Goal: Transaction & Acquisition: Book appointment/travel/reservation

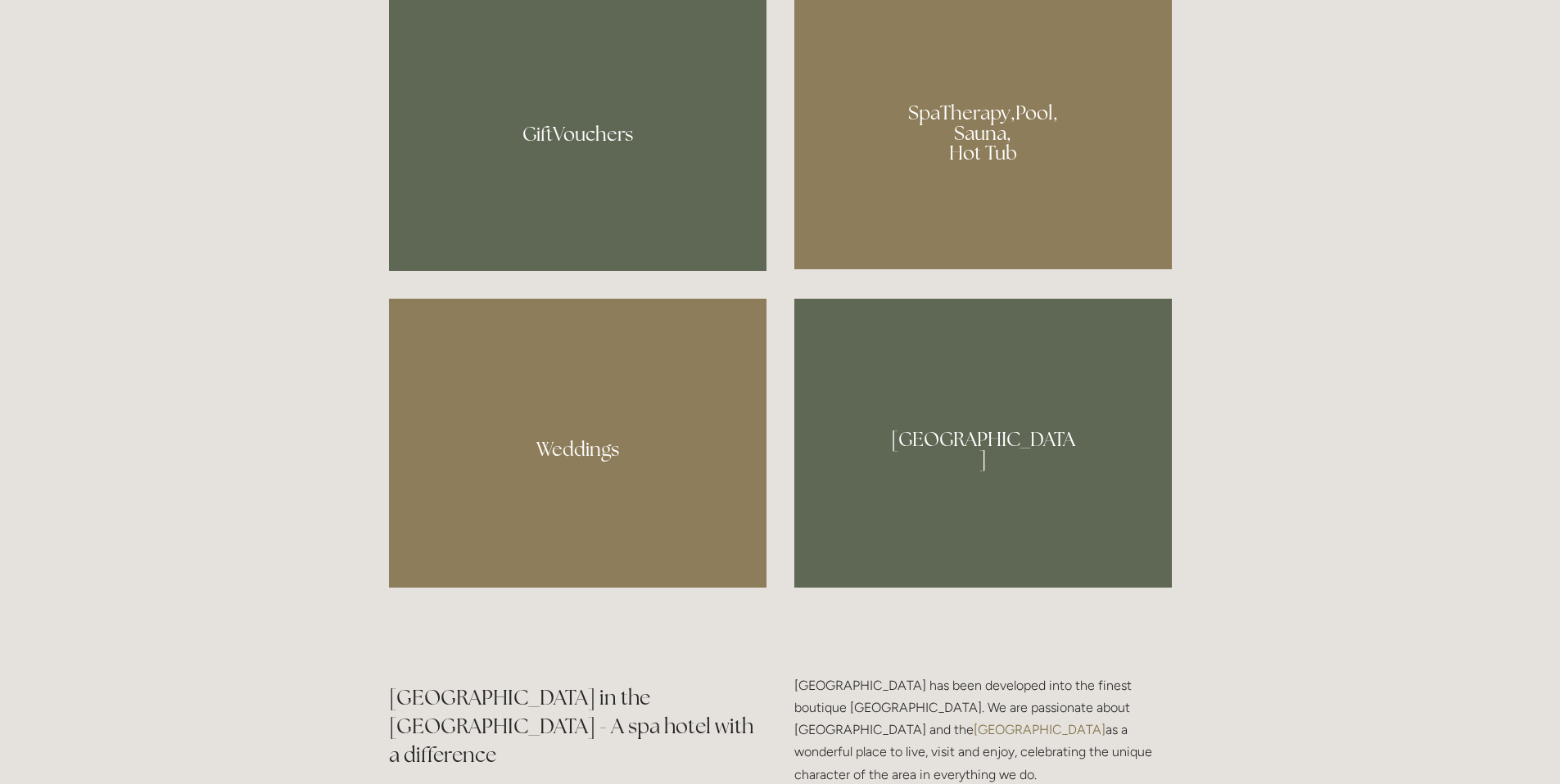
scroll to position [909, 0]
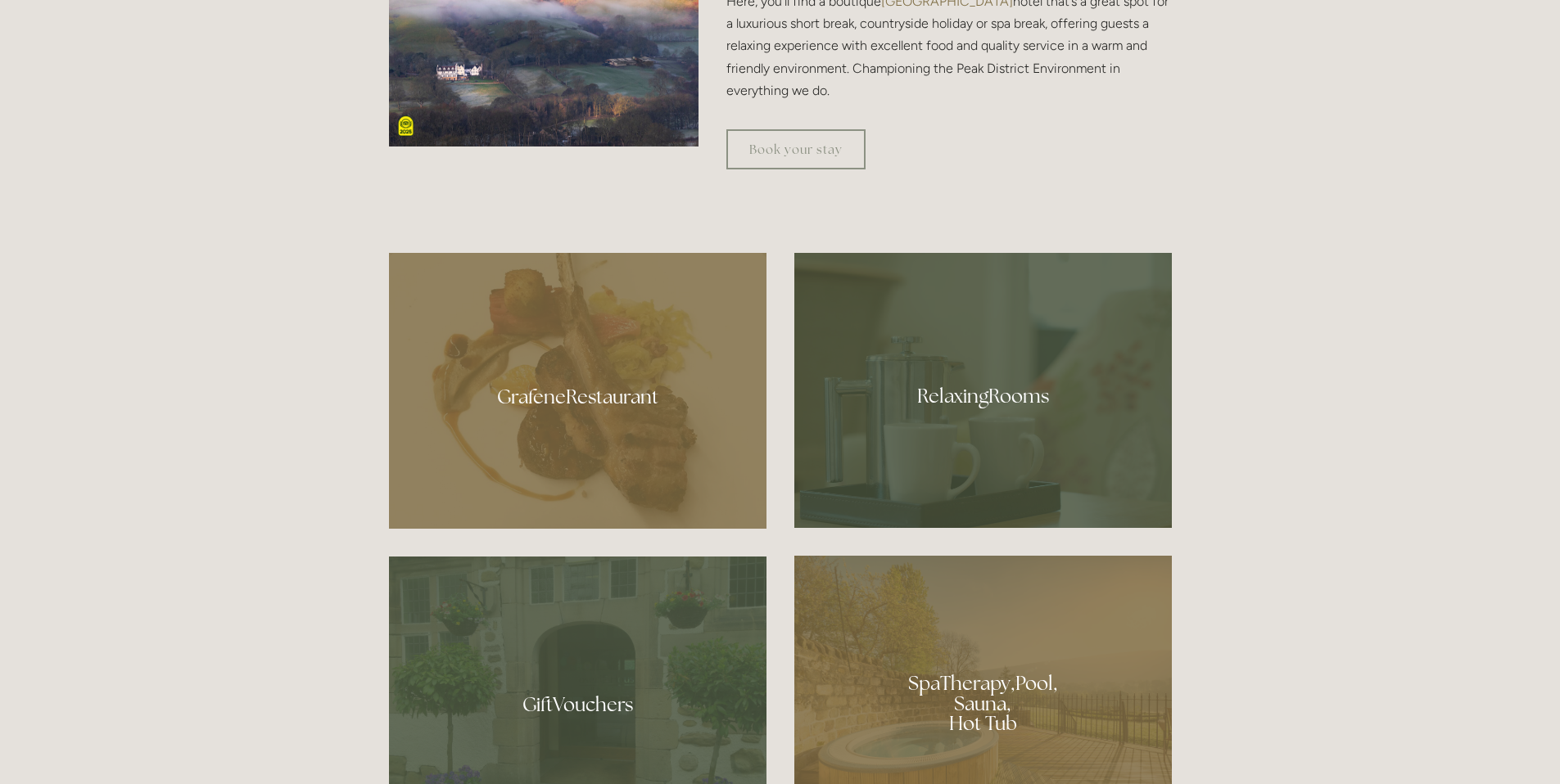
click at [1009, 402] on div at bounding box center [983, 390] width 377 height 275
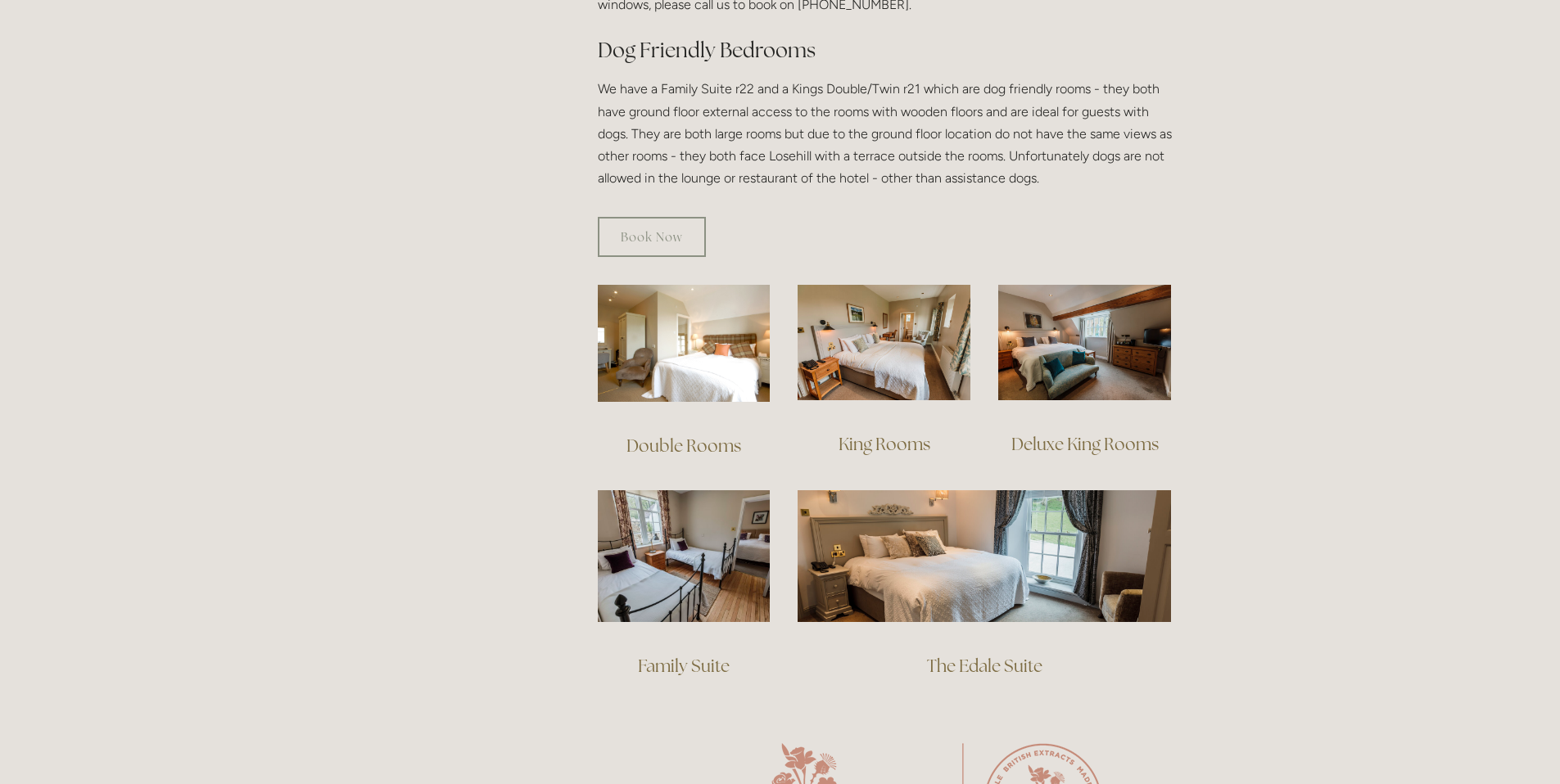
scroll to position [927, 0]
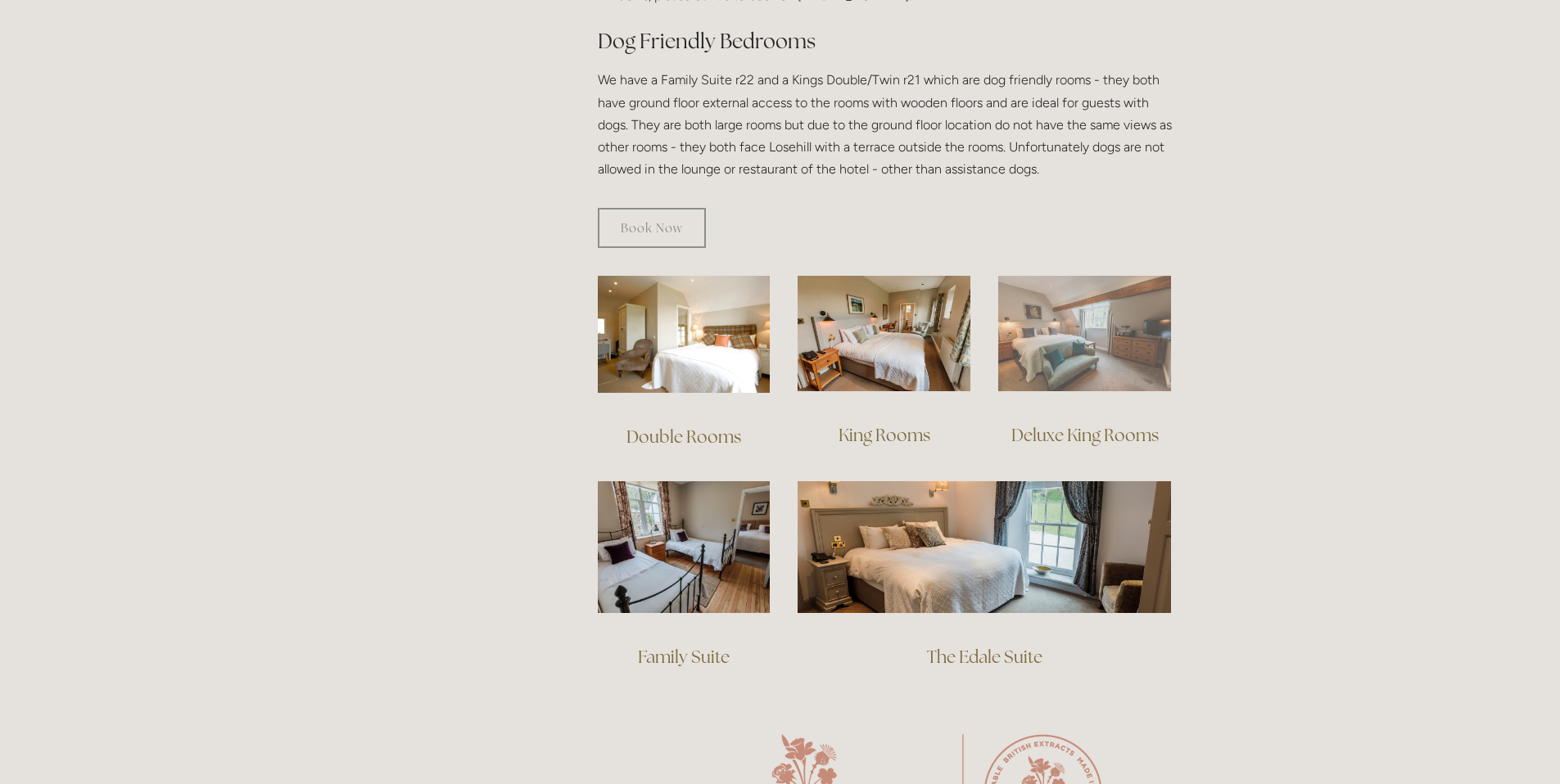
click at [1098, 318] on img at bounding box center [1084, 333] width 173 height 116
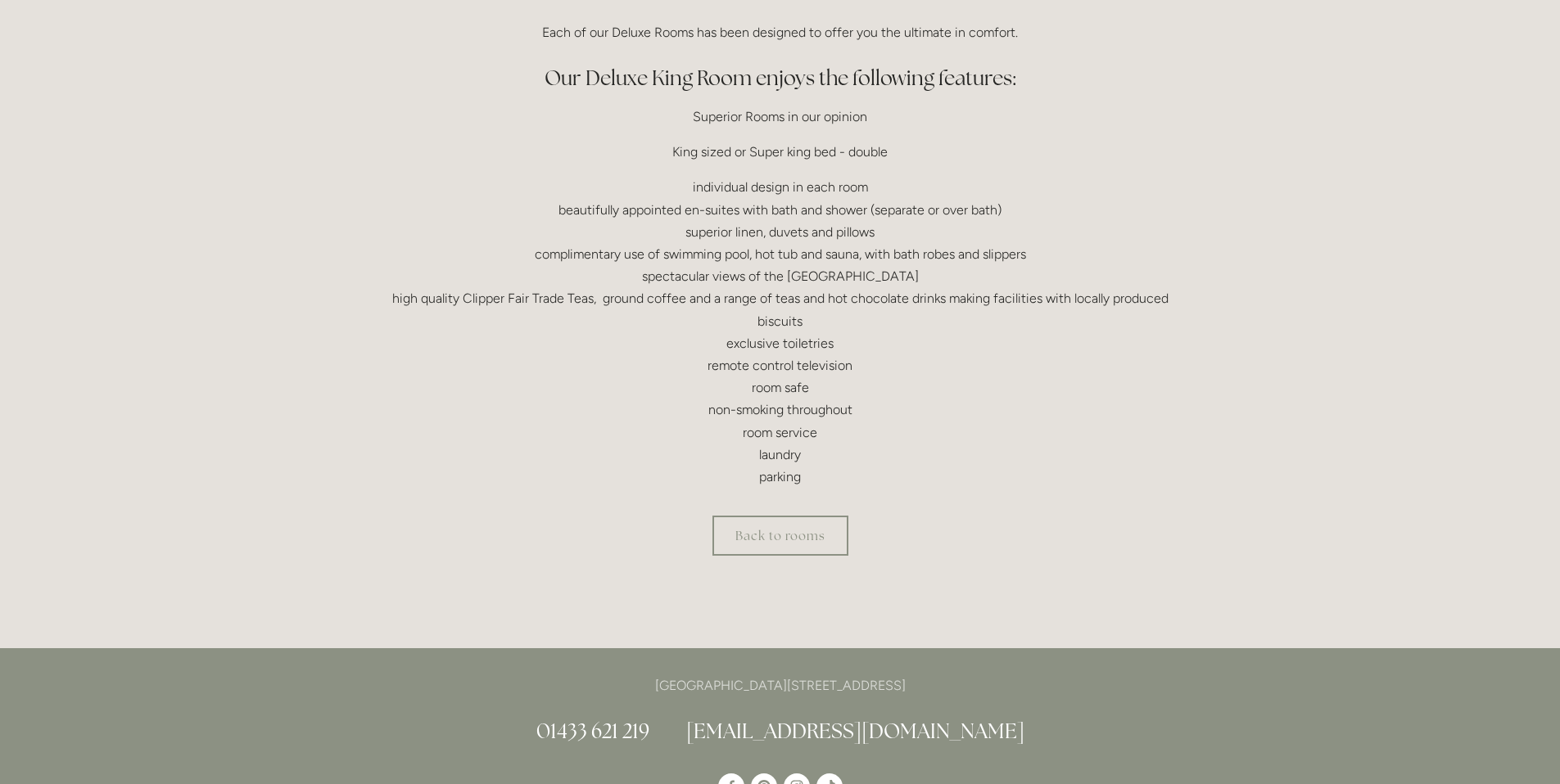
scroll to position [476, 0]
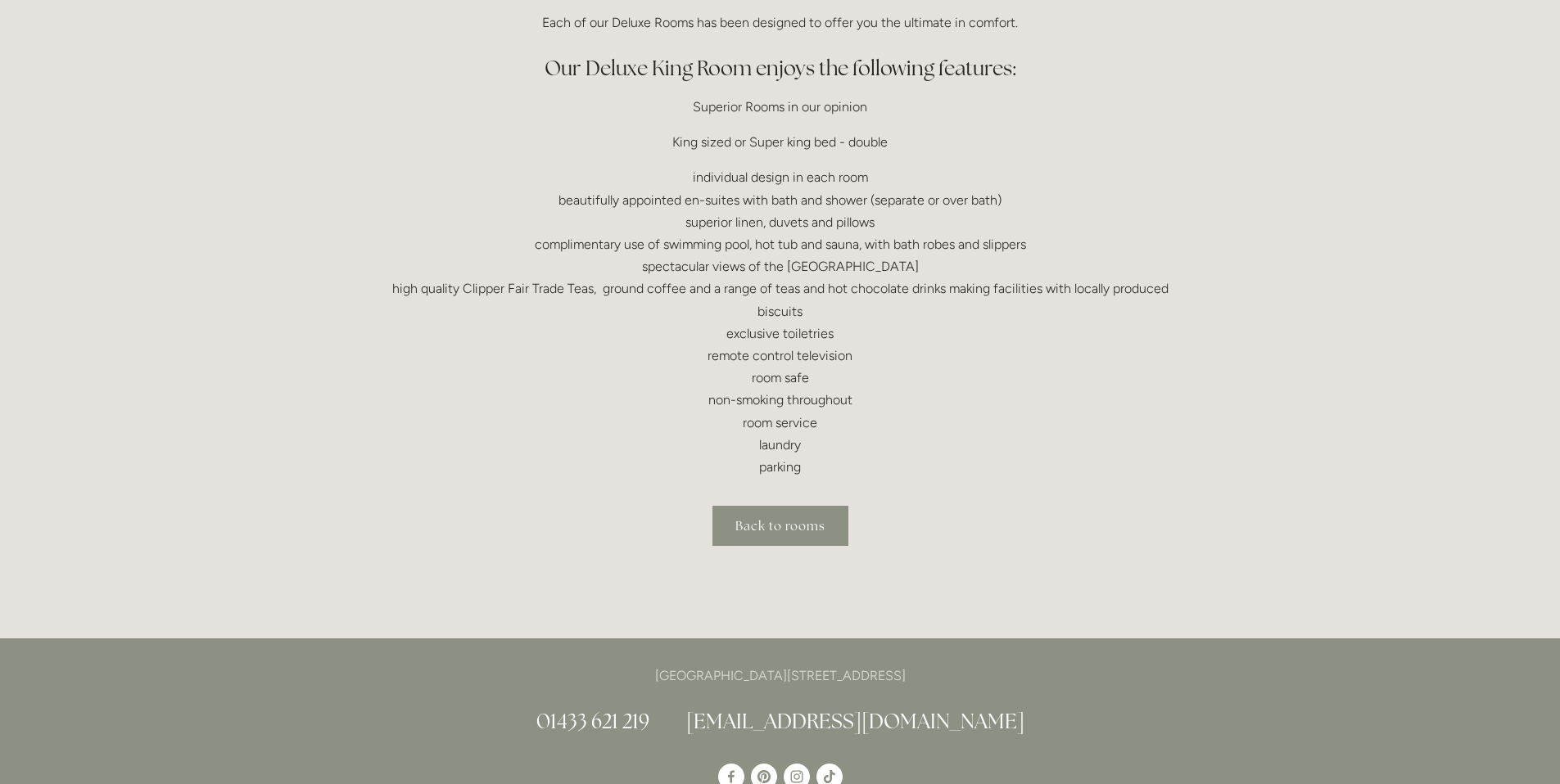
click at [782, 519] on link "Back to rooms" at bounding box center [780, 525] width 136 height 40
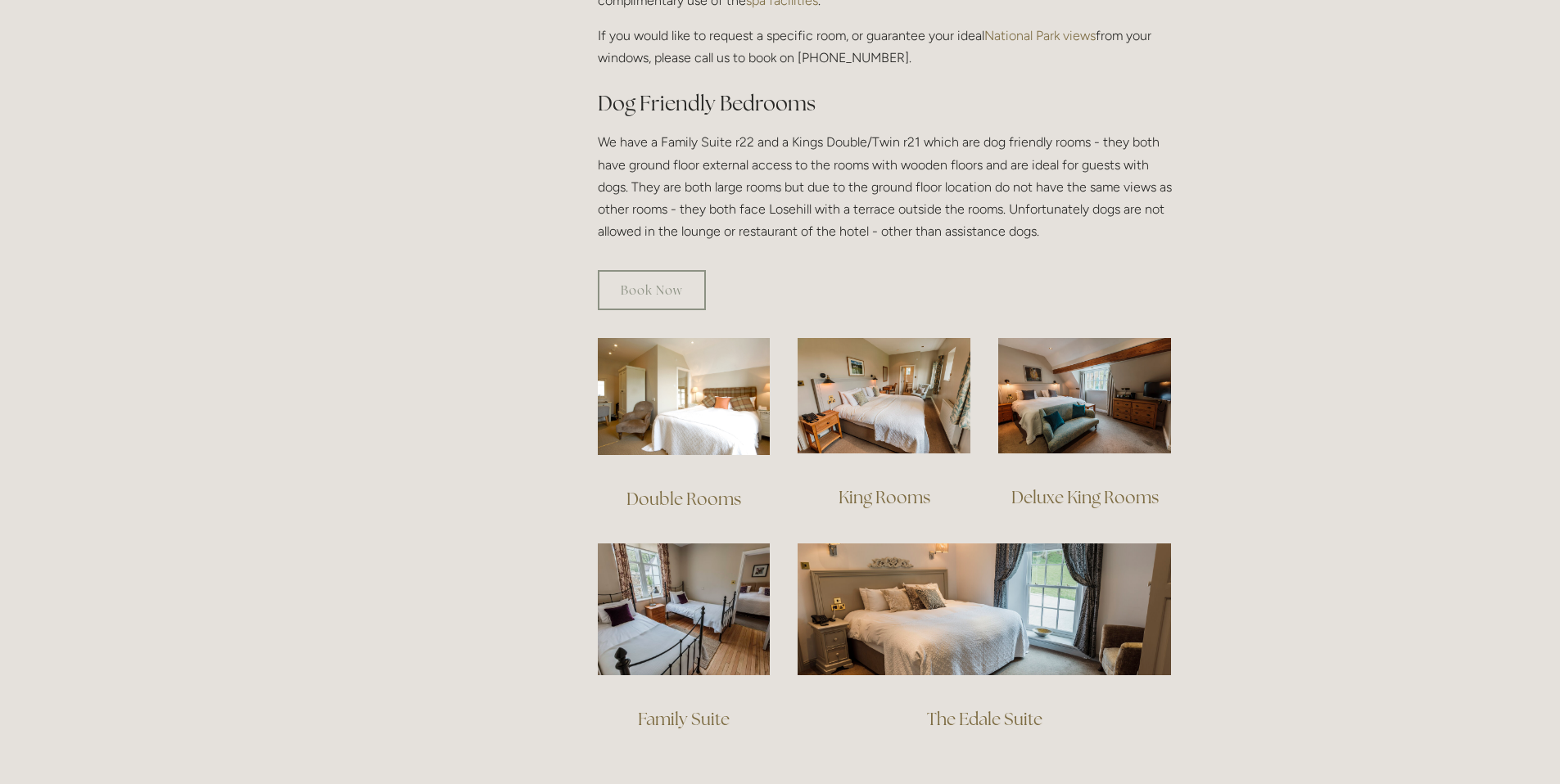
scroll to position [878, 0]
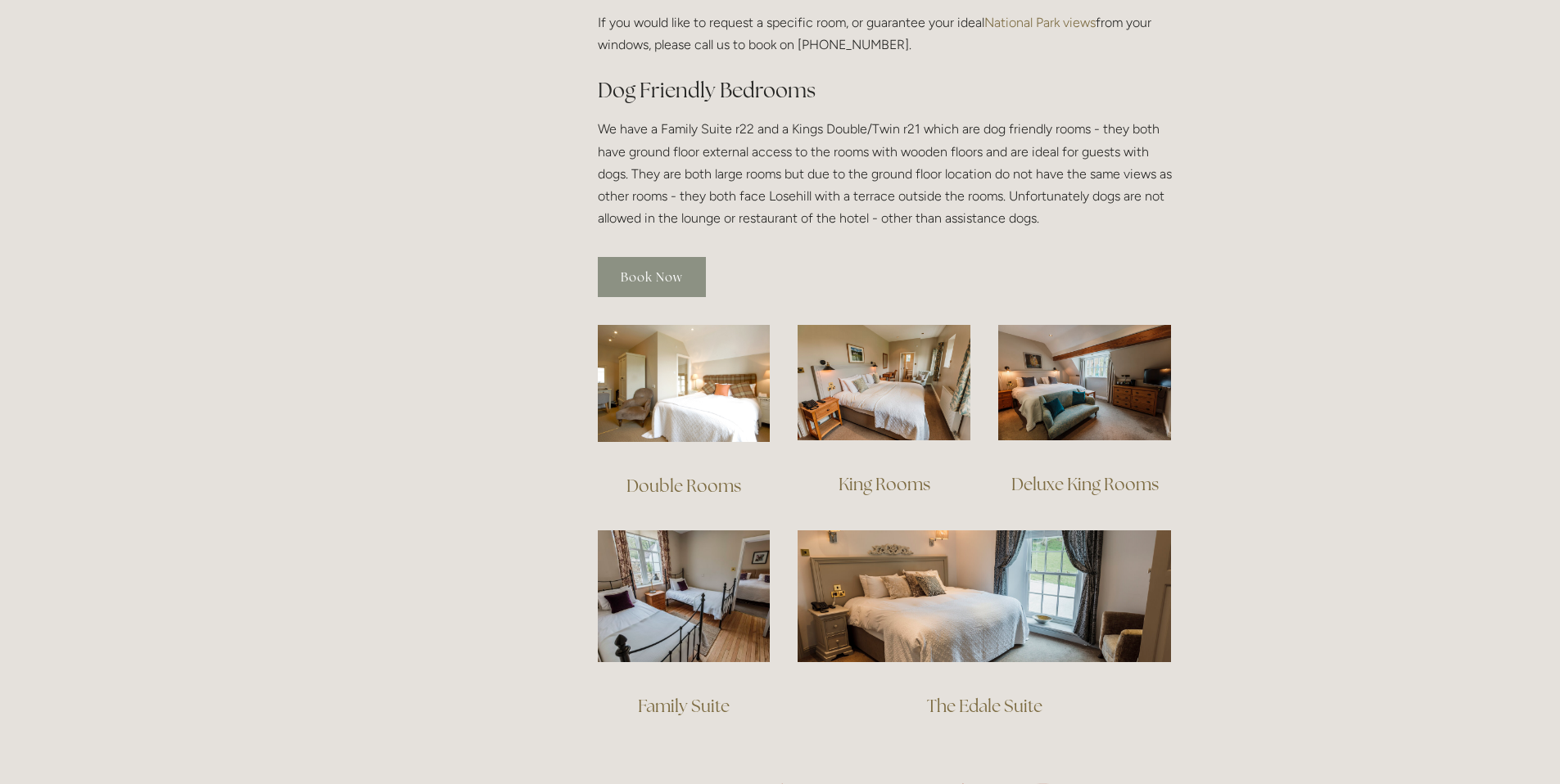
click at [673, 260] on link "Book Now" at bounding box center [651, 276] width 108 height 40
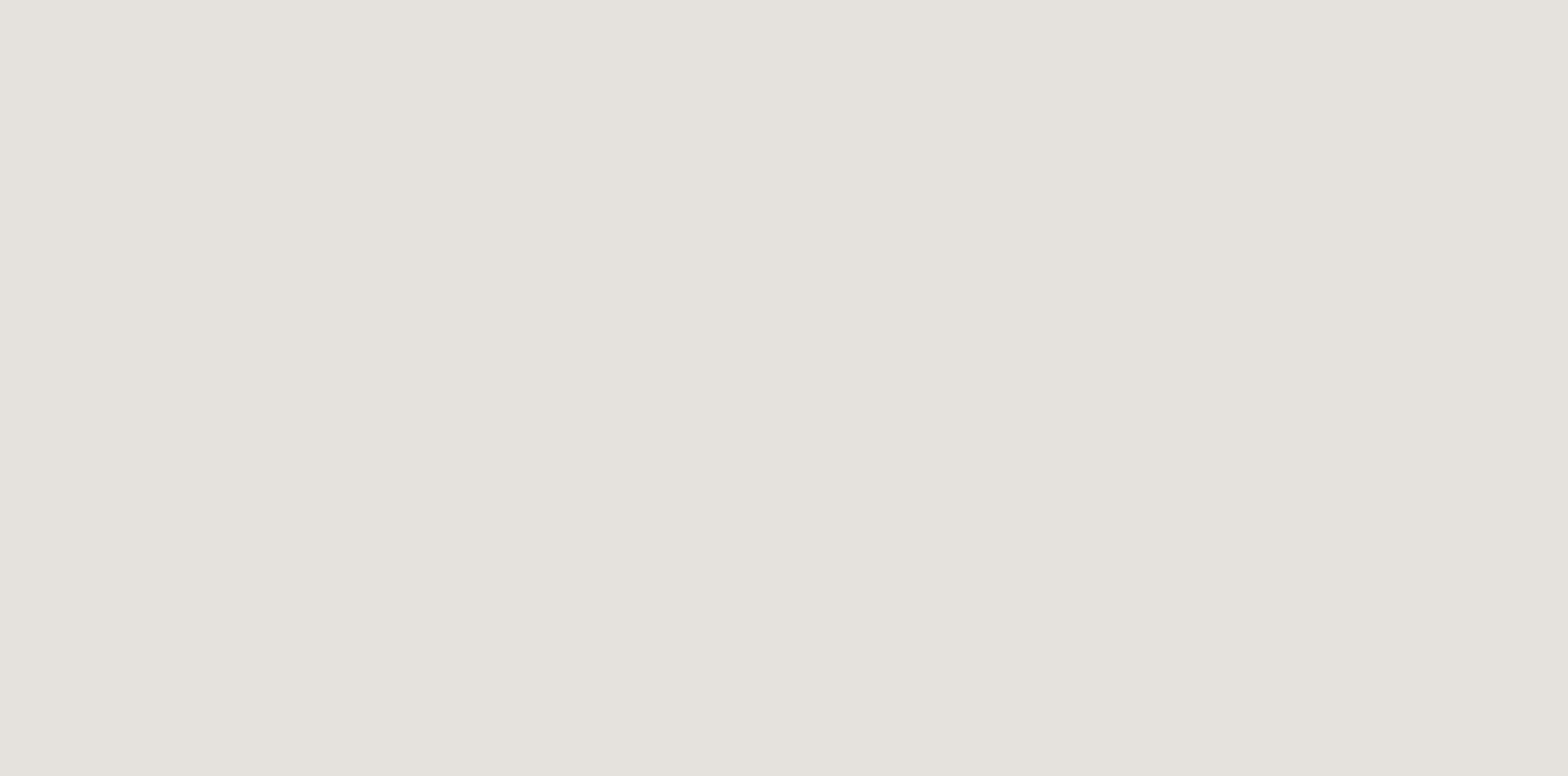
scroll to position [1085, 0]
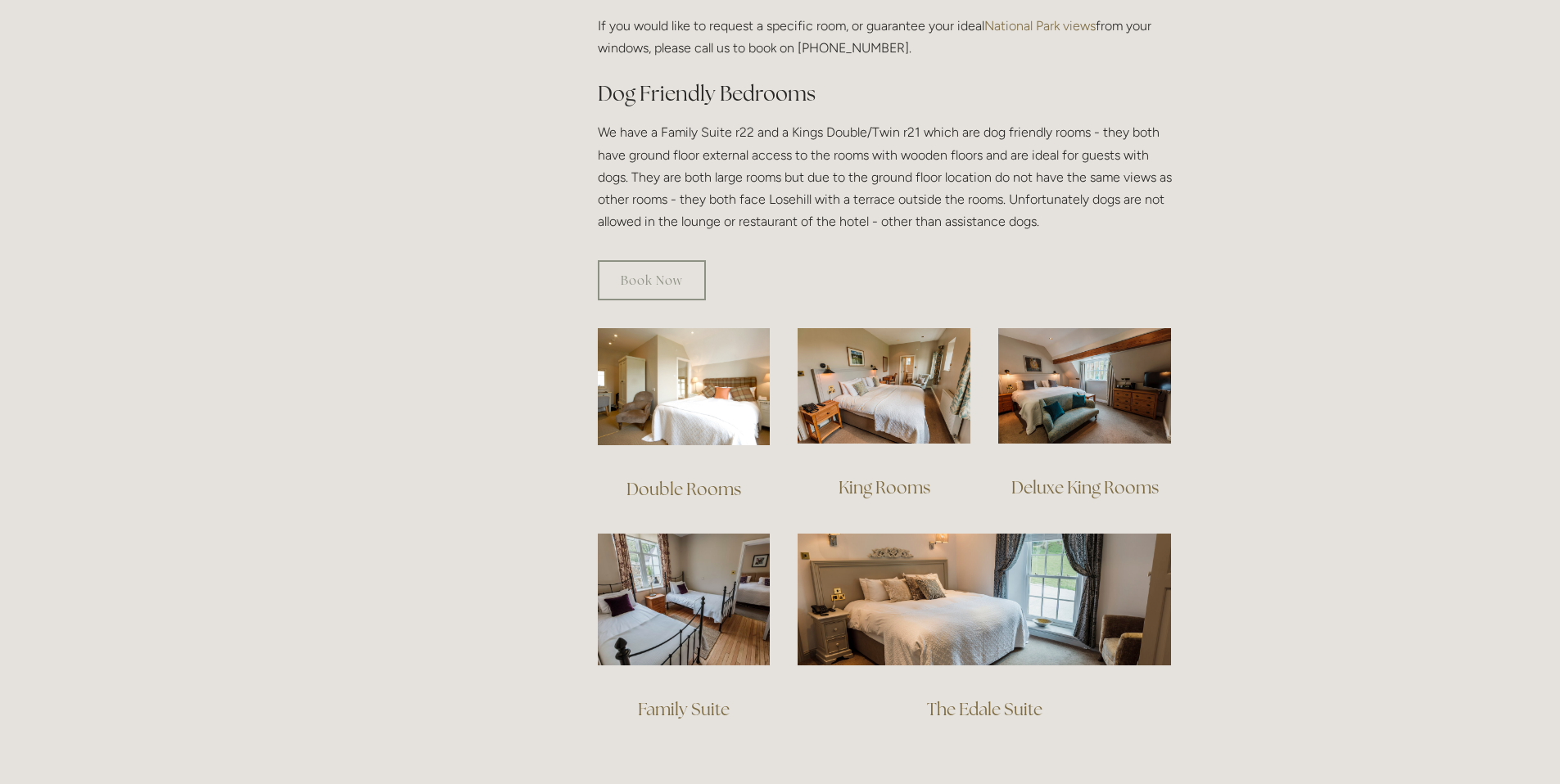
scroll to position [875, 0]
